Goal: Task Accomplishment & Management: Manage account settings

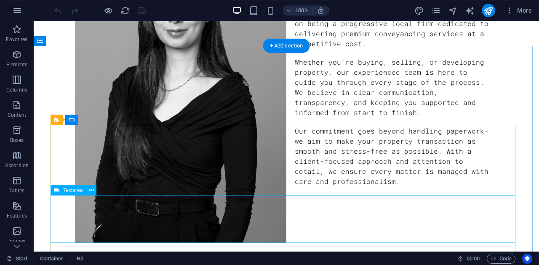
scroll to position [812, 0]
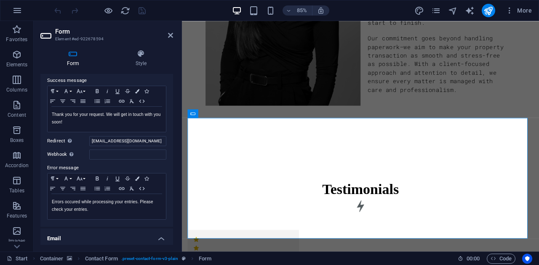
scroll to position [62, 0]
click at [123, 141] on input "[EMAIL_ADDRESS][DOMAIN_NAME]" at bounding box center [127, 140] width 77 height 10
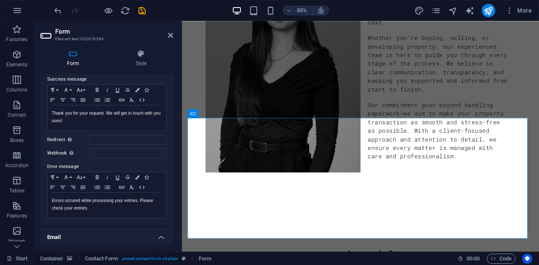
click at [122, 162] on label "Error message" at bounding box center [106, 167] width 119 height 10
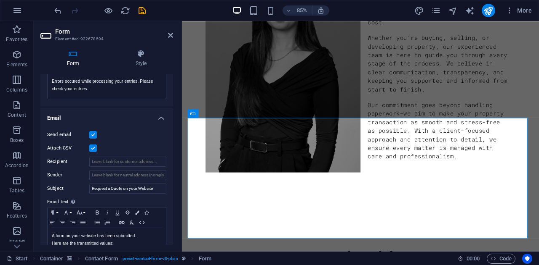
scroll to position [182, 0]
click at [122, 162] on input "Recipient" at bounding box center [127, 162] width 77 height 10
paste input "[EMAIL_ADDRESS][DOMAIN_NAME]"
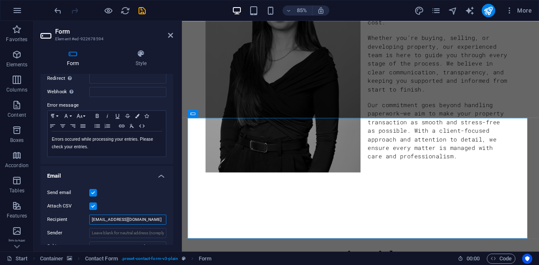
scroll to position [0, 0]
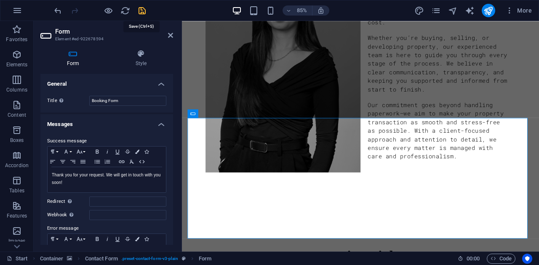
type input "[EMAIL_ADDRESS][DOMAIN_NAME]"
click at [141, 8] on icon "save" at bounding box center [142, 11] width 10 height 10
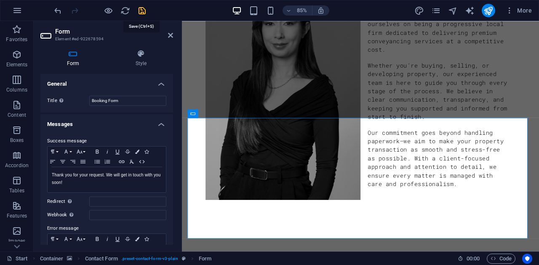
scroll to position [812, 0]
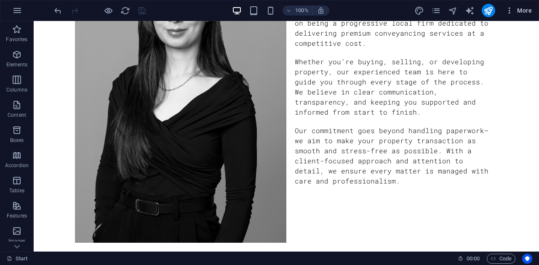
click at [526, 11] on span "More" at bounding box center [518, 10] width 27 height 8
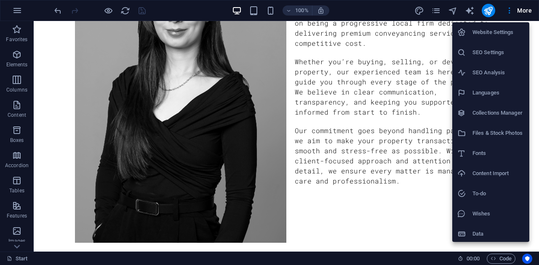
click at [508, 11] on div at bounding box center [269, 132] width 539 height 265
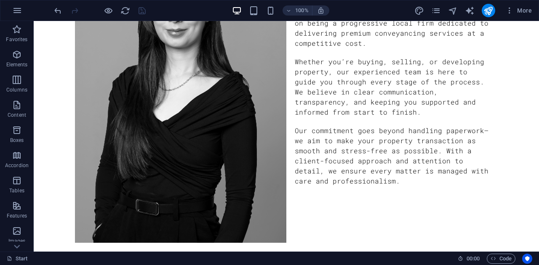
click at [508, 11] on icon "button" at bounding box center [509, 10] width 8 height 8
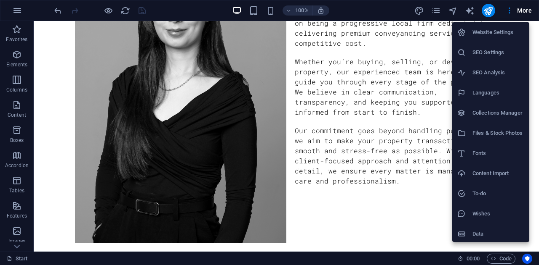
click at [486, 13] on div at bounding box center [269, 132] width 539 height 265
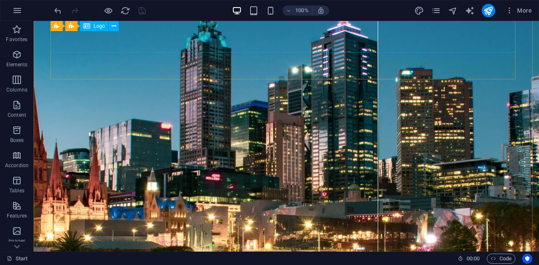
scroll to position [88, 0]
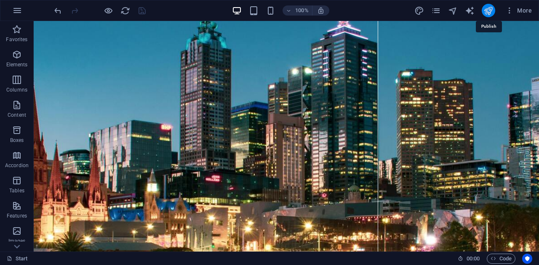
click at [490, 11] on icon "publish" at bounding box center [488, 11] width 10 height 10
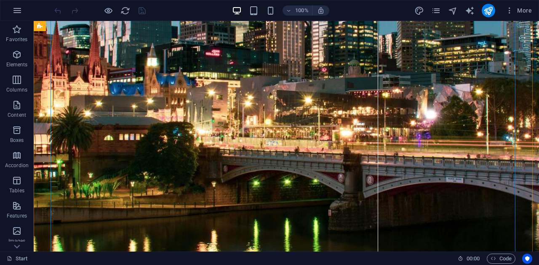
scroll to position [226, 0]
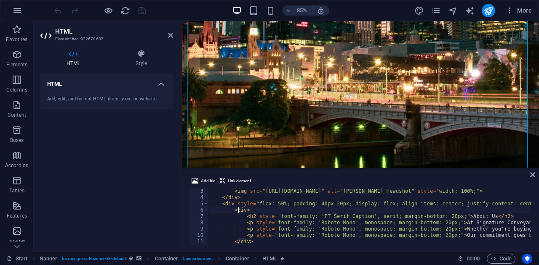
scroll to position [0, 0]
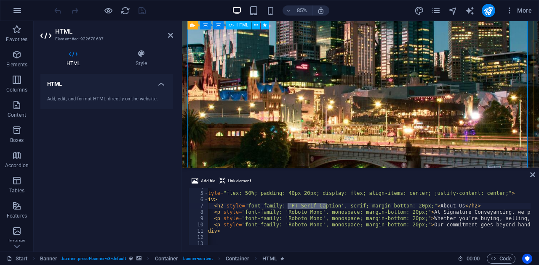
scroll to position [175, 0]
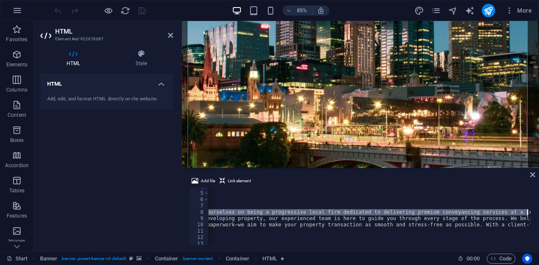
scroll to position [0, 372]
paste textarea "are a boutique firm focused on providing reliable and efficient conveyancing se…"
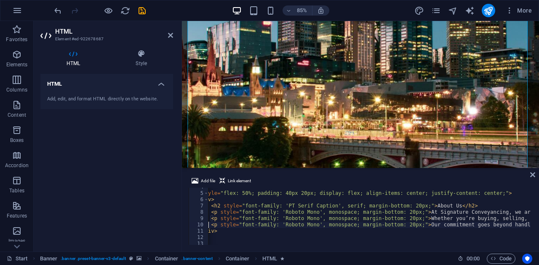
scroll to position [0, 35]
type textarea "<p style="font-family: 'Roboto Mono', monospace; margin-bottom: 20px;">Whether …"
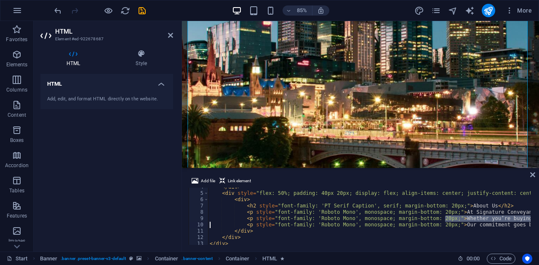
scroll to position [0, 618]
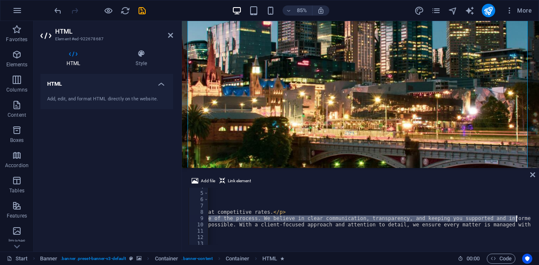
paste textarea "we’re here to guide you through every step of the process. We believe in clear …"
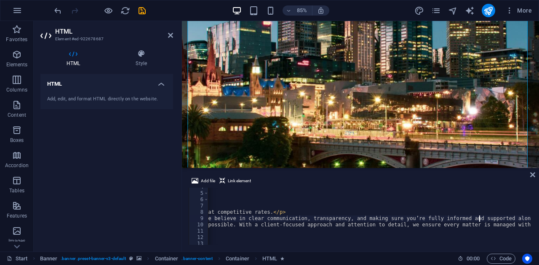
type textarea "<p style="font-family: 'Roboto Mono', monospace; margin-bottom: 20px;">Our comm…"
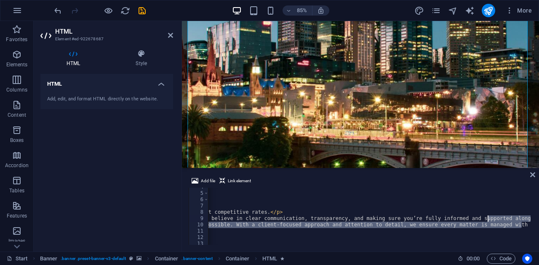
scroll to position [0, 35]
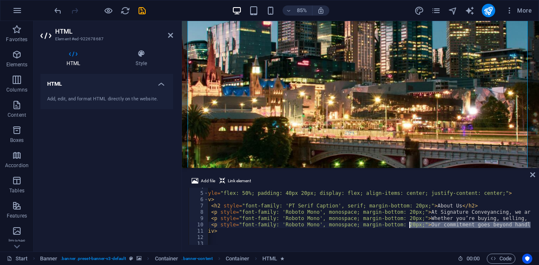
paste textarea "just managing paperwork—we aim to make your property transaction as smooth and …"
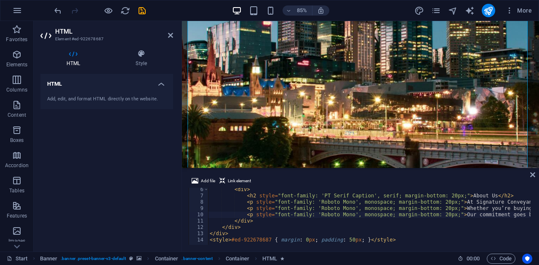
scroll to position [33, 0]
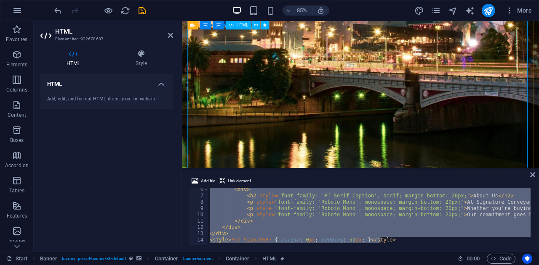
scroll to position [257, 0]
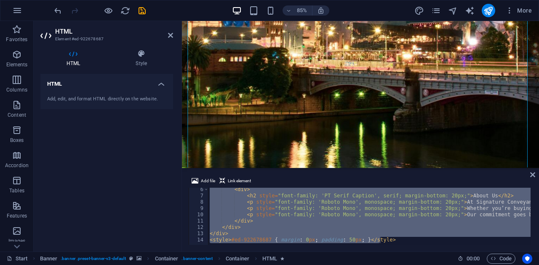
click at [408, 223] on div "< div > < h2 style = "font-family: 'PT Serif Caption', serif; margin-bottom: 20…" at bounding box center [369, 216] width 322 height 57
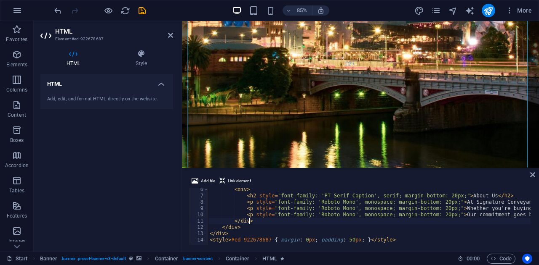
type textarea "</div> <style>#ed-922678687 { margin: 0px; padding: 50px; }</style>"
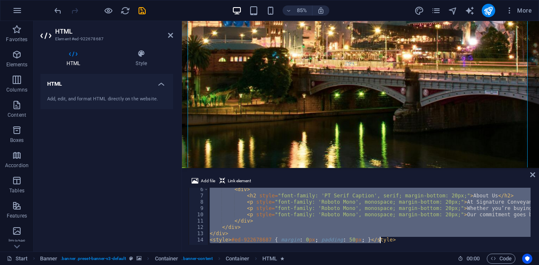
paste textarea
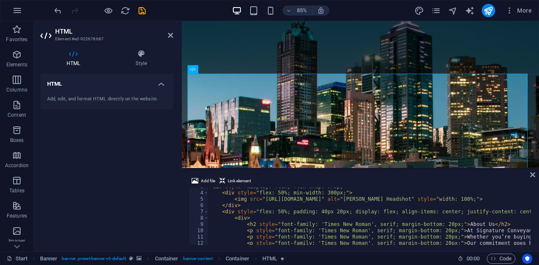
scroll to position [0, 0]
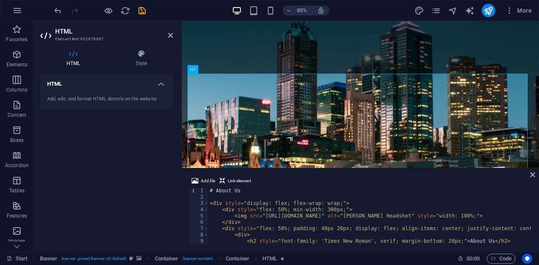
type textarea "# About Us"
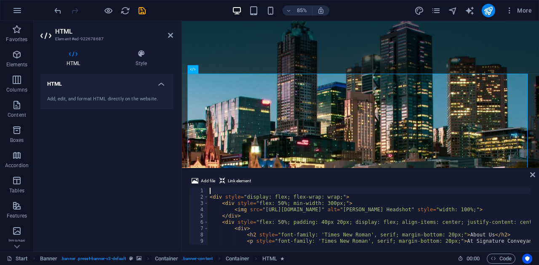
type textarea "<div style="display: flex; flex-wrap: wrap;">"
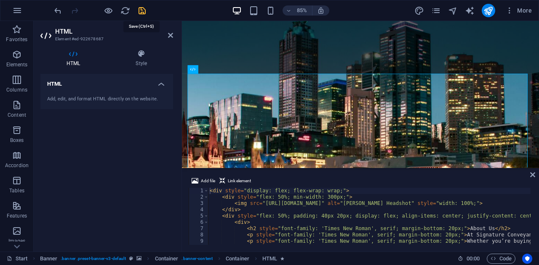
click at [142, 10] on icon "save" at bounding box center [142, 11] width 10 height 10
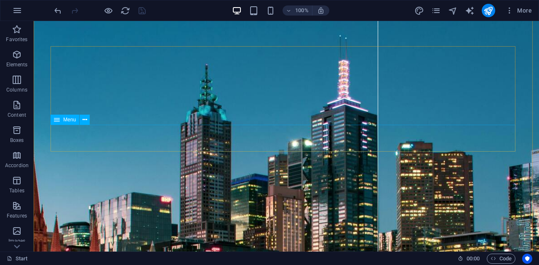
scroll to position [12, 0]
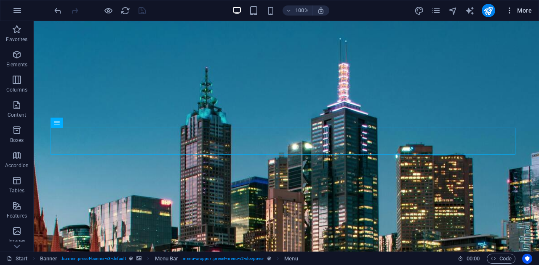
click at [523, 13] on span "More" at bounding box center [518, 10] width 27 height 8
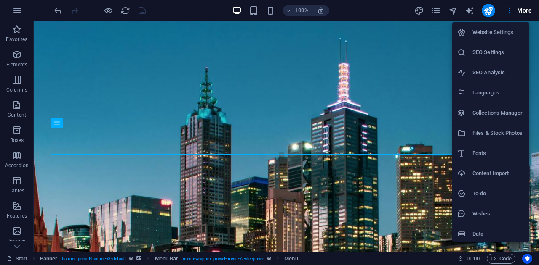
click at [489, 37] on h6 "Website Settings" at bounding box center [498, 32] width 52 height 10
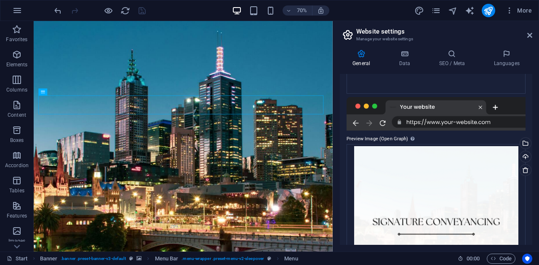
scroll to position [209, 0]
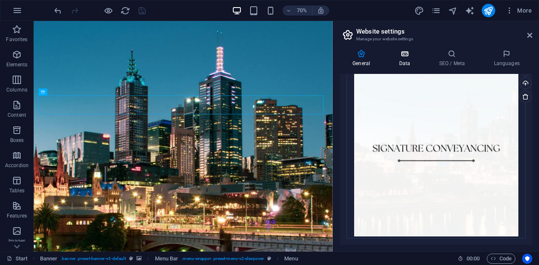
click at [396, 58] on h4 "Data" at bounding box center [406, 59] width 40 height 18
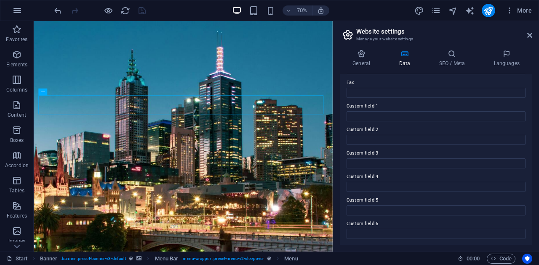
scroll to position [233, 0]
click at [448, 61] on h4 "SEO / Meta" at bounding box center [453, 59] width 55 height 18
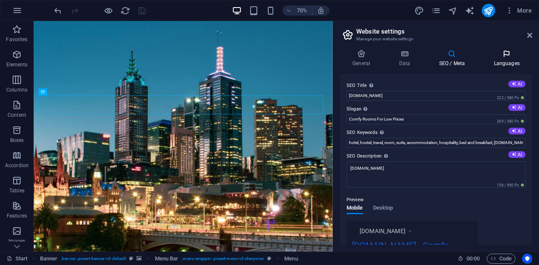
click at [500, 62] on h4 "Languages" at bounding box center [505, 59] width 51 height 18
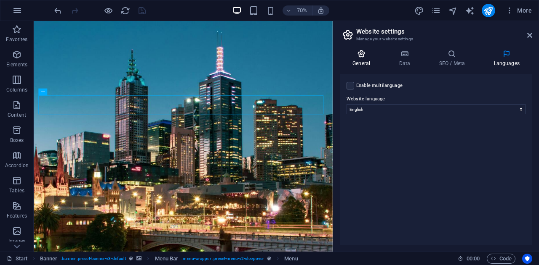
click at [359, 61] on h4 "General" at bounding box center [363, 59] width 46 height 18
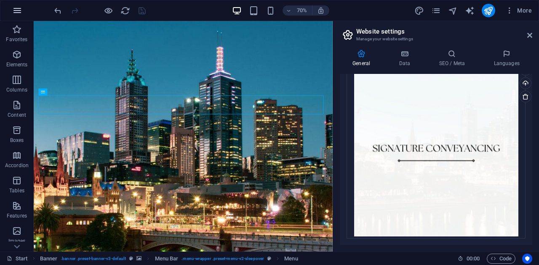
click at [18, 9] on icon "button" at bounding box center [17, 10] width 10 height 10
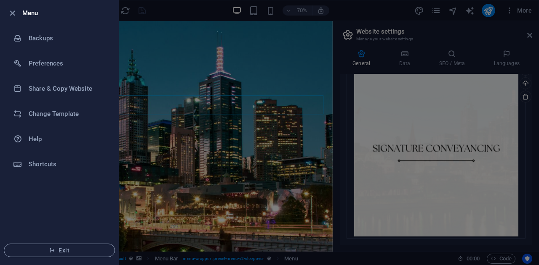
click at [156, 164] on div at bounding box center [269, 132] width 539 height 265
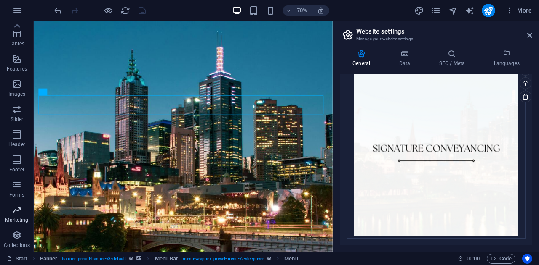
scroll to position [0, 0]
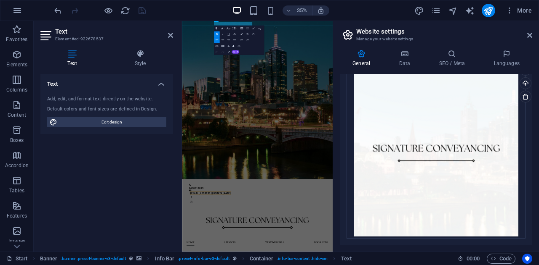
click at [525, 37] on header "Website settings Manage your website settings" at bounding box center [436, 32] width 191 height 22
click at [527, 37] on icon at bounding box center [529, 35] width 5 height 7
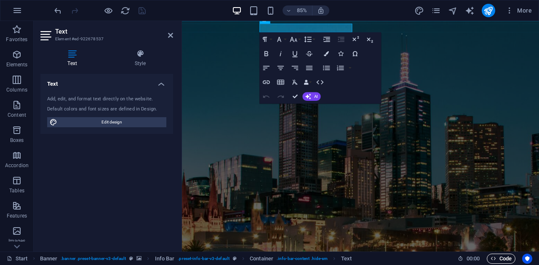
click at [502, 256] on span "Code" at bounding box center [500, 259] width 21 height 10
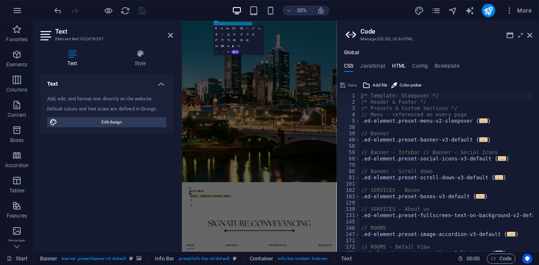
click at [394, 68] on h4 "HTML" at bounding box center [399, 67] width 14 height 9
type textarea "<a href="#main-content" class="wv-link-content button">Skip to main content</a>"
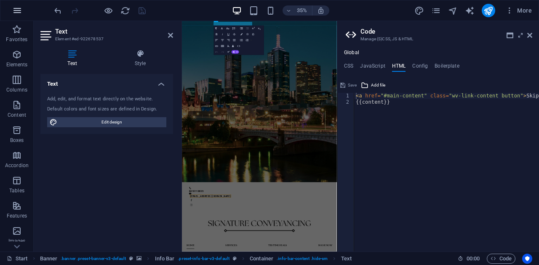
click at [18, 11] on icon "button" at bounding box center [17, 10] width 10 height 10
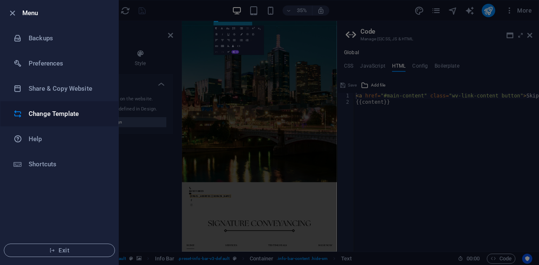
click at [76, 115] on h6 "Change Template" at bounding box center [68, 114] width 78 height 10
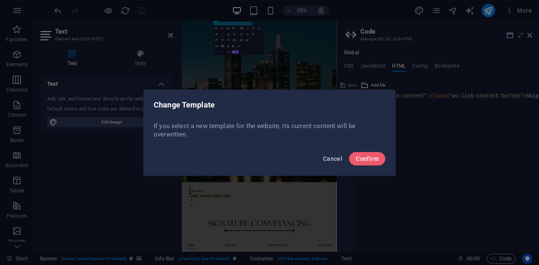
click at [323, 161] on button "Cancel" at bounding box center [332, 158] width 26 height 13
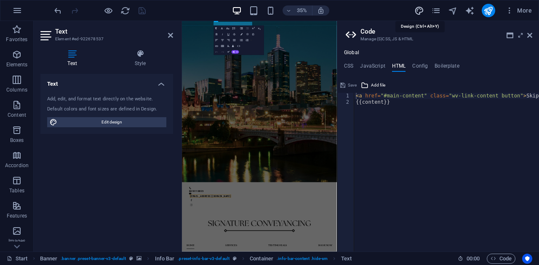
click at [418, 11] on icon "design" at bounding box center [419, 11] width 10 height 10
select select "ease-in-out"
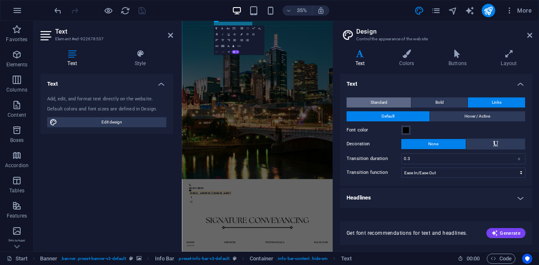
click at [384, 103] on span "Standard" at bounding box center [378, 103] width 17 height 10
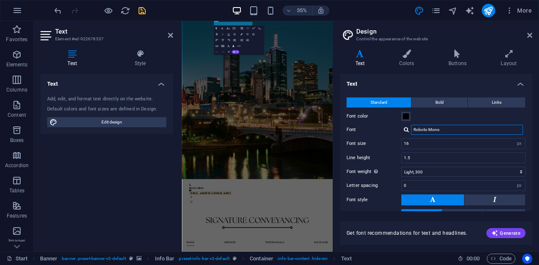
click at [453, 128] on input "Roboto Mono" at bounding box center [467, 130] width 112 height 10
type input "TIMES NEW ROMAN"
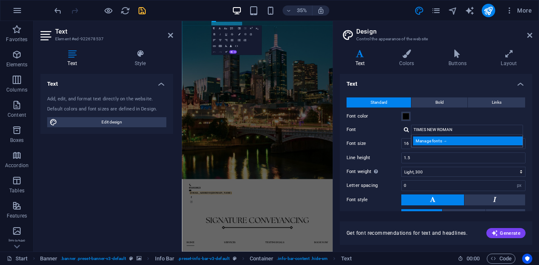
click at [434, 143] on div "Manage fonts →" at bounding box center [468, 141] width 111 height 9
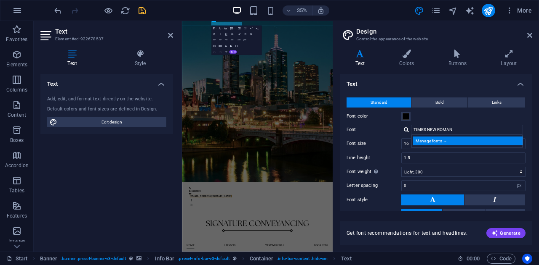
select select "popularity"
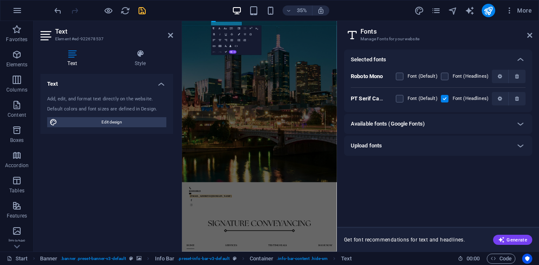
click at [393, 56] on div "Selected fonts" at bounding box center [429, 60] width 159 height 10
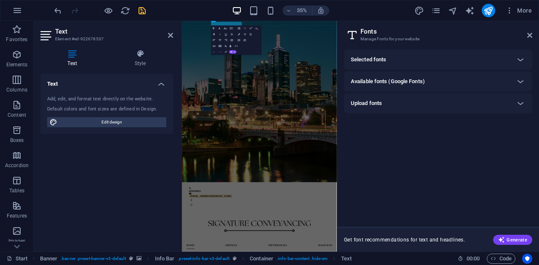
click at [393, 56] on div "Selected fonts" at bounding box center [429, 60] width 159 height 10
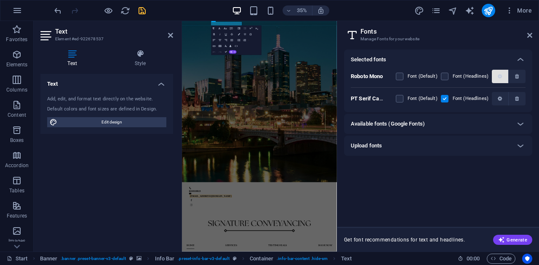
click at [500, 74] on icon "button" at bounding box center [499, 76] width 4 height 5
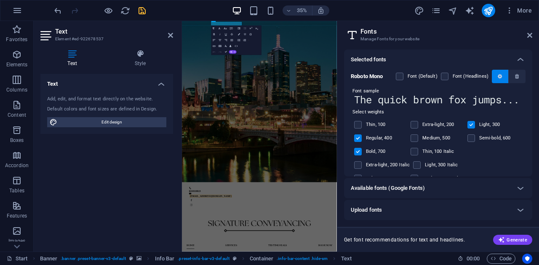
click at [498, 79] on icon "button" at bounding box center [499, 76] width 4 height 5
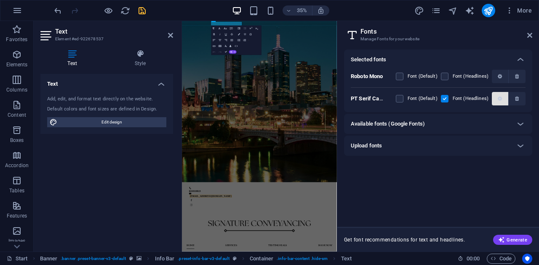
click at [497, 99] on icon "button" at bounding box center [499, 98] width 4 height 5
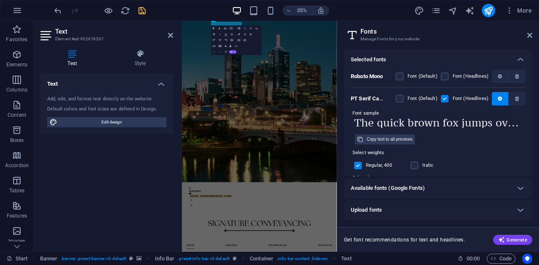
click at [421, 123] on input "The quick brown fox jumps over the lazy dog." at bounding box center [437, 122] width 175 height 11
click at [356, 111] on div "Font sample" at bounding box center [437, 114] width 175 height 8
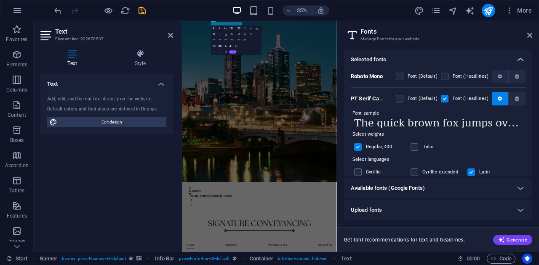
click at [520, 57] on icon at bounding box center [520, 60] width 10 height 10
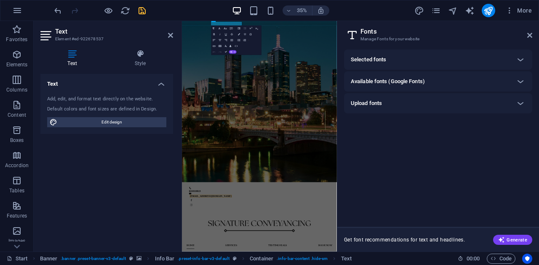
click at [448, 161] on div "Selected fonts Roboto Mono Font (Default) Font (Headlines) PT Serif Caption Fon…" at bounding box center [438, 135] width 188 height 171
click at [508, 86] on div "Available fonts (Google Fonts)" at bounding box center [429, 82] width 159 height 10
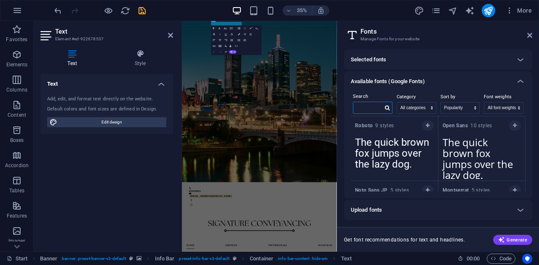
click at [373, 111] on input "text" at bounding box center [367, 107] width 29 height 11
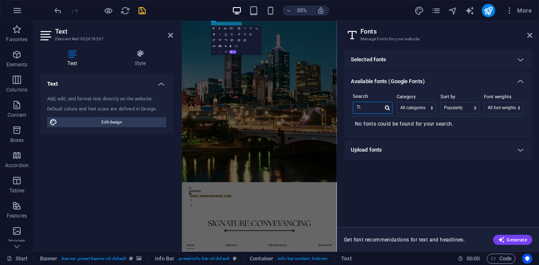
type input "T"
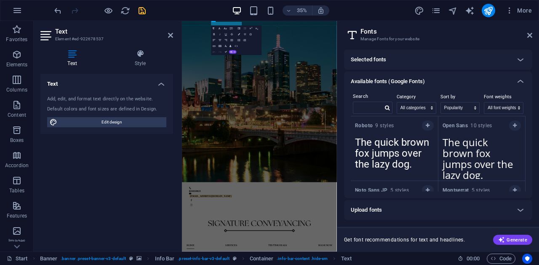
click at [395, 79] on h6 "Available fonts (Google Fonts)" at bounding box center [387, 82] width 74 height 10
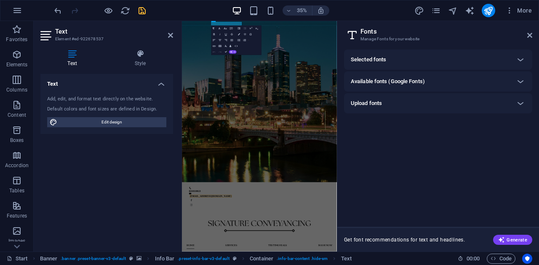
click at [406, 101] on div "Upload fonts" at bounding box center [429, 103] width 159 height 10
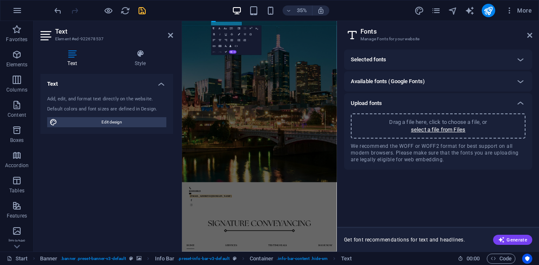
click at [494, 56] on div "Selected fonts" at bounding box center [429, 60] width 159 height 10
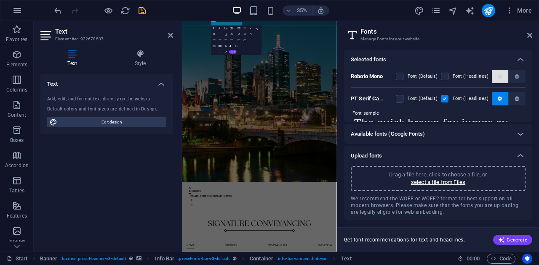
click at [497, 76] on icon "button" at bounding box center [499, 76] width 4 height 5
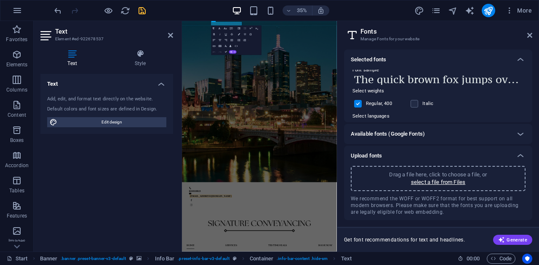
scroll to position [230, 0]
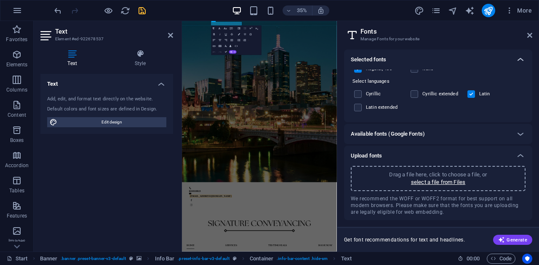
click at [524, 58] on icon at bounding box center [520, 60] width 10 height 10
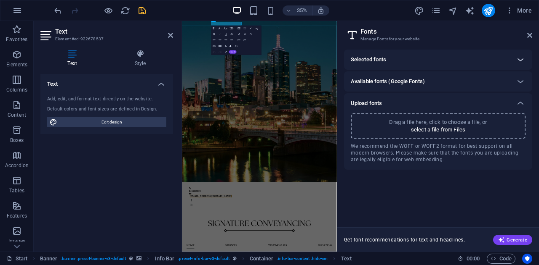
scroll to position [0, 0]
click at [441, 82] on div "Available fonts (Google Fonts)" at bounding box center [429, 82] width 159 height 10
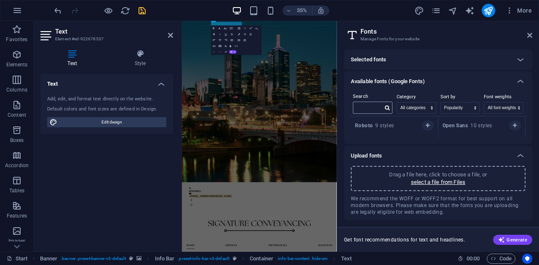
click at [383, 106] on div at bounding box center [386, 108] width 9 height 8
click at [369, 108] on input "text" at bounding box center [367, 107] width 29 height 11
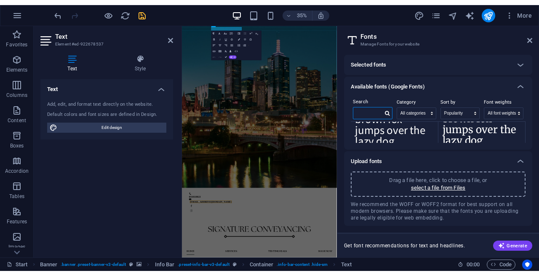
scroll to position [625, 0]
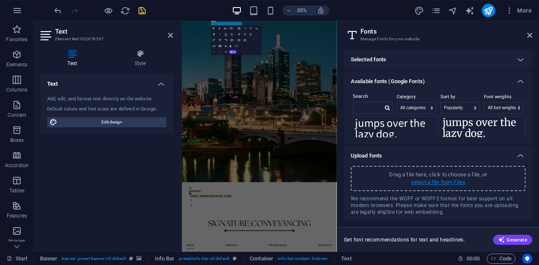
click at [430, 186] on p "select a file from Files" at bounding box center [438, 183] width 54 height 8
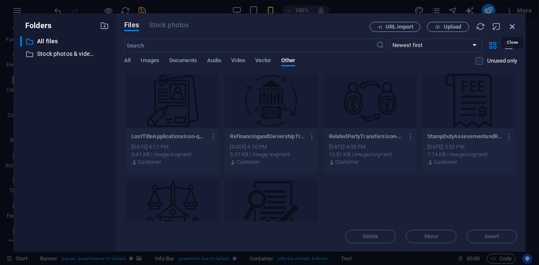
click at [509, 29] on icon "button" at bounding box center [511, 26] width 9 height 9
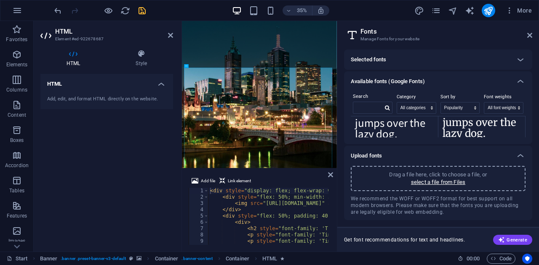
click at [526, 35] on header "Fonts Manage Fonts for your website" at bounding box center [438, 32] width 186 height 22
click at [529, 37] on icon at bounding box center [529, 35] width 5 height 7
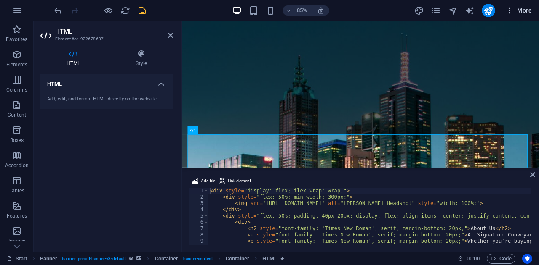
click at [519, 8] on span "More" at bounding box center [518, 10] width 27 height 8
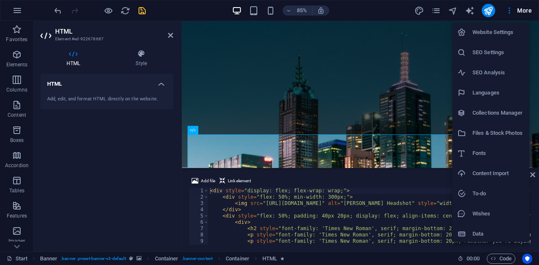
click at [497, 129] on h6 "Files & Stock Photos" at bounding box center [498, 133] width 52 height 10
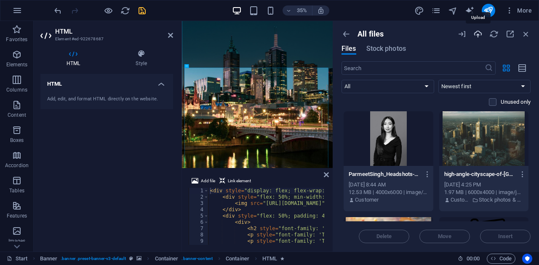
click at [475, 32] on icon "button" at bounding box center [477, 33] width 9 height 9
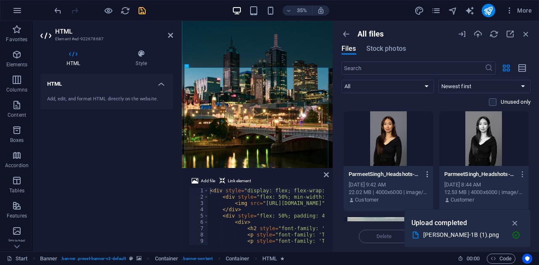
click at [429, 179] on button "button" at bounding box center [425, 174] width 11 height 13
